Goal: Task Accomplishment & Management: Complete application form

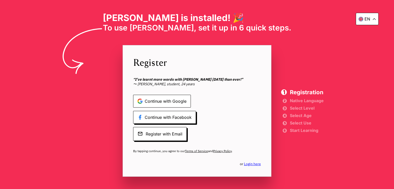
click at [168, 99] on span "Continue with Google" at bounding box center [162, 101] width 58 height 13
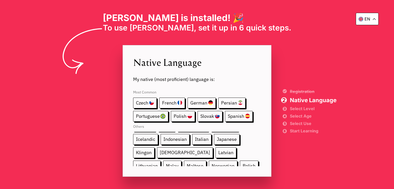
scroll to position [95, 0]
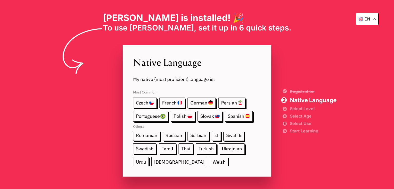
click at [151, 161] on span "[DEMOGRAPHIC_DATA]" at bounding box center [179, 162] width 56 height 11
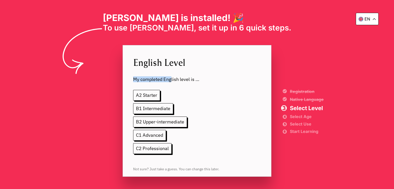
drag, startPoint x: 134, startPoint y: 79, endPoint x: 178, endPoint y: 82, distance: 44.0
click at [176, 82] on span "My completed English level is ..." at bounding box center [197, 76] width 128 height 14
click at [190, 81] on span "My completed English level is ..." at bounding box center [197, 76] width 128 height 14
click at [151, 97] on span "A2 Starter" at bounding box center [146, 95] width 27 height 11
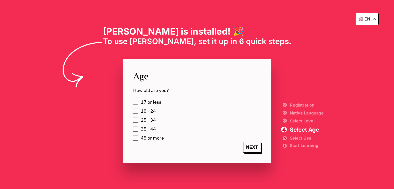
click at [139, 112] on label "18 - 24" at bounding box center [147, 112] width 17 height 8
click at [195, 120] on div "17 or less 18 - 24 25 - 34 35 - 44 45 or more" at bounding box center [202, 121] width 138 height 44
click at [256, 149] on span "NEXT" at bounding box center [252, 147] width 18 height 11
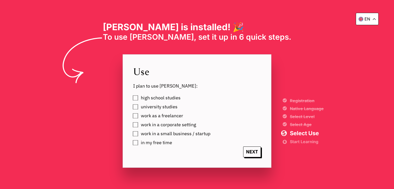
drag, startPoint x: 156, startPoint y: 106, endPoint x: 190, endPoint y: 122, distance: 37.8
click at [156, 107] on span "university studies" at bounding box center [159, 106] width 37 height 5
click at [249, 152] on span "NEXT" at bounding box center [252, 152] width 18 height 11
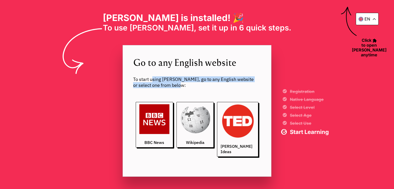
drag, startPoint x: 152, startPoint y: 81, endPoint x: 184, endPoint y: 83, distance: 31.4
click at [182, 83] on span "To start using [PERSON_NAME], go to any English website or select one from belo…" at bounding box center [197, 82] width 128 height 12
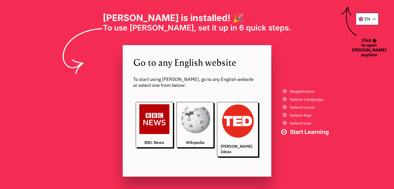
click at [204, 84] on span "To start using [PERSON_NAME], go to any English website or select one from belo…" at bounding box center [197, 82] width 128 height 12
click at [222, 91] on div "BBC News Wikipedia [PERSON_NAME] Ideas" at bounding box center [197, 130] width 128 height 78
click at [161, 127] on img at bounding box center [154, 119] width 30 height 30
click at [233, 129] on img at bounding box center [238, 121] width 34 height 34
drag, startPoint x: 229, startPoint y: 77, endPoint x: 239, endPoint y: 82, distance: 10.8
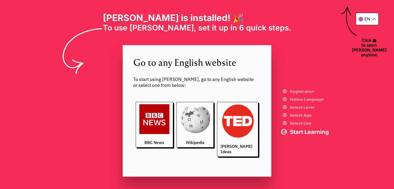
click at [229, 77] on span "To start using [PERSON_NAME], go to any English website or select one from belo…" at bounding box center [197, 82] width 128 height 12
drag, startPoint x: 331, startPoint y: 49, endPoint x: 332, endPoint y: 44, distance: 5.7
click at [331, 49] on div "en [PERSON_NAME] is installed! 🎉 To use [PERSON_NAME], set it up in 6 quick ste…" at bounding box center [197, 94] width 394 height 189
